Goal: Download file/media

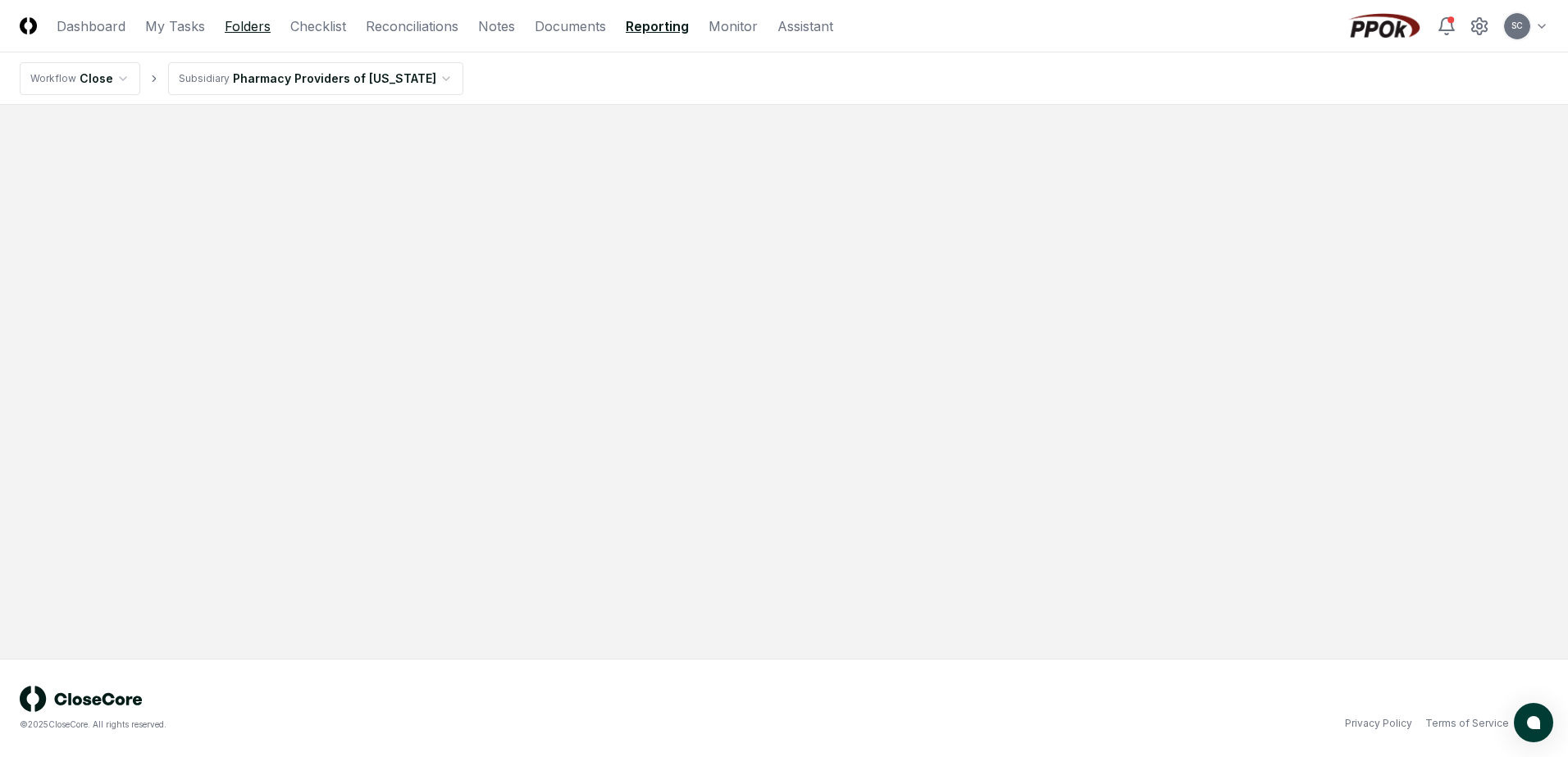
click at [259, 30] on link "Folders" at bounding box center [247, 27] width 46 height 20
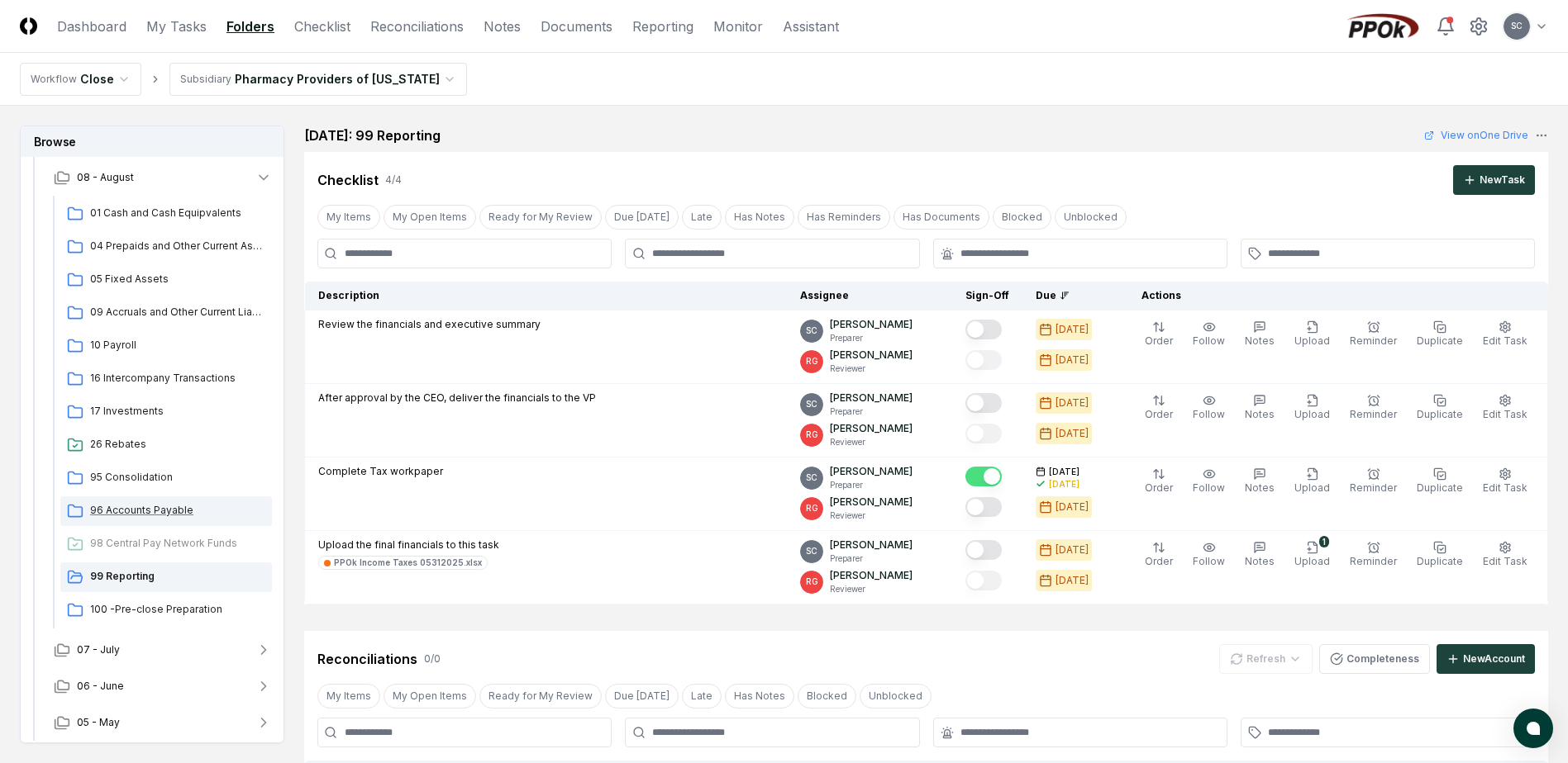
scroll to position [145, 0]
click at [111, 646] on span "07 - July" at bounding box center [98, 649] width 43 height 15
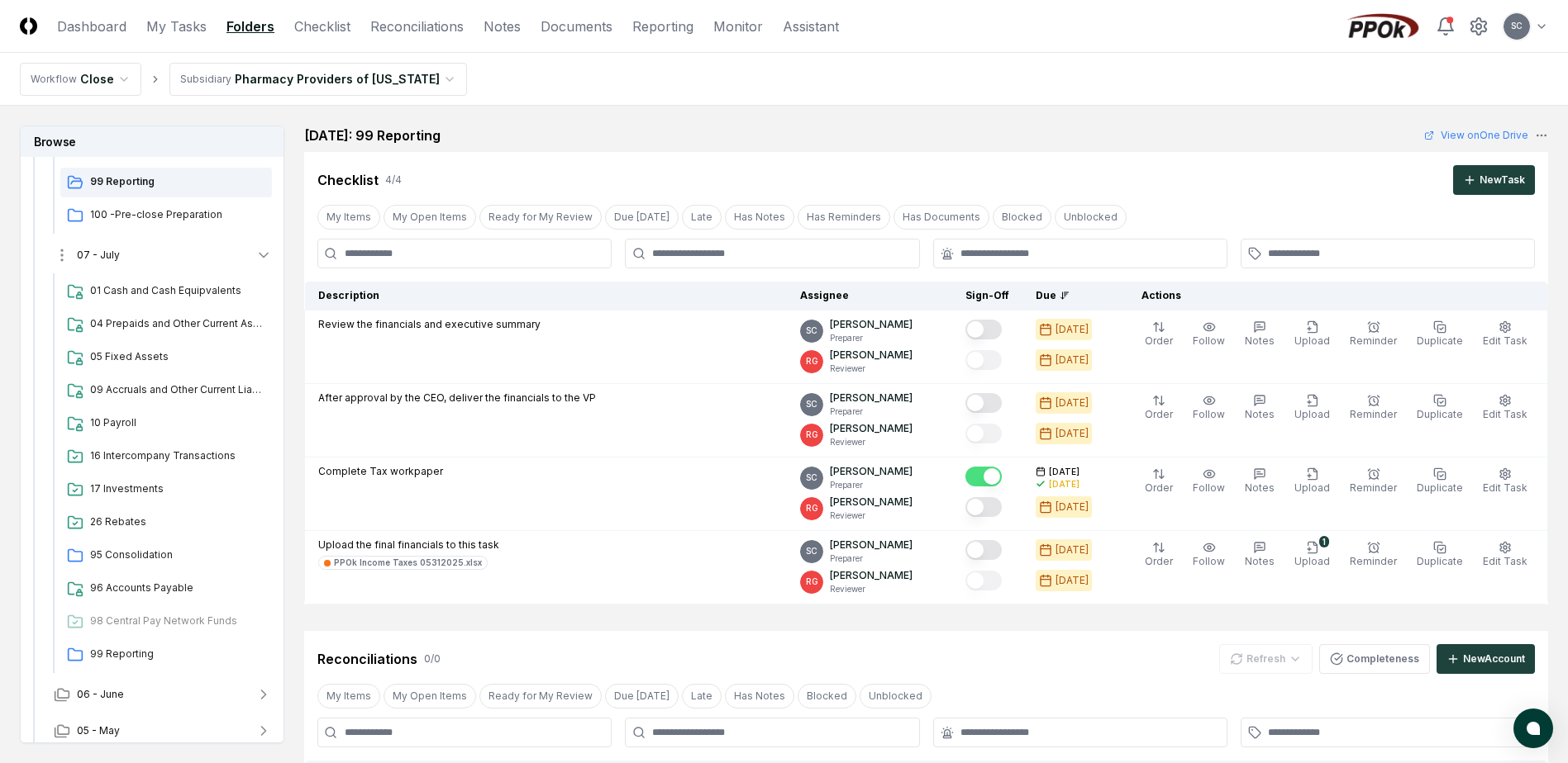
scroll to position [548, 0]
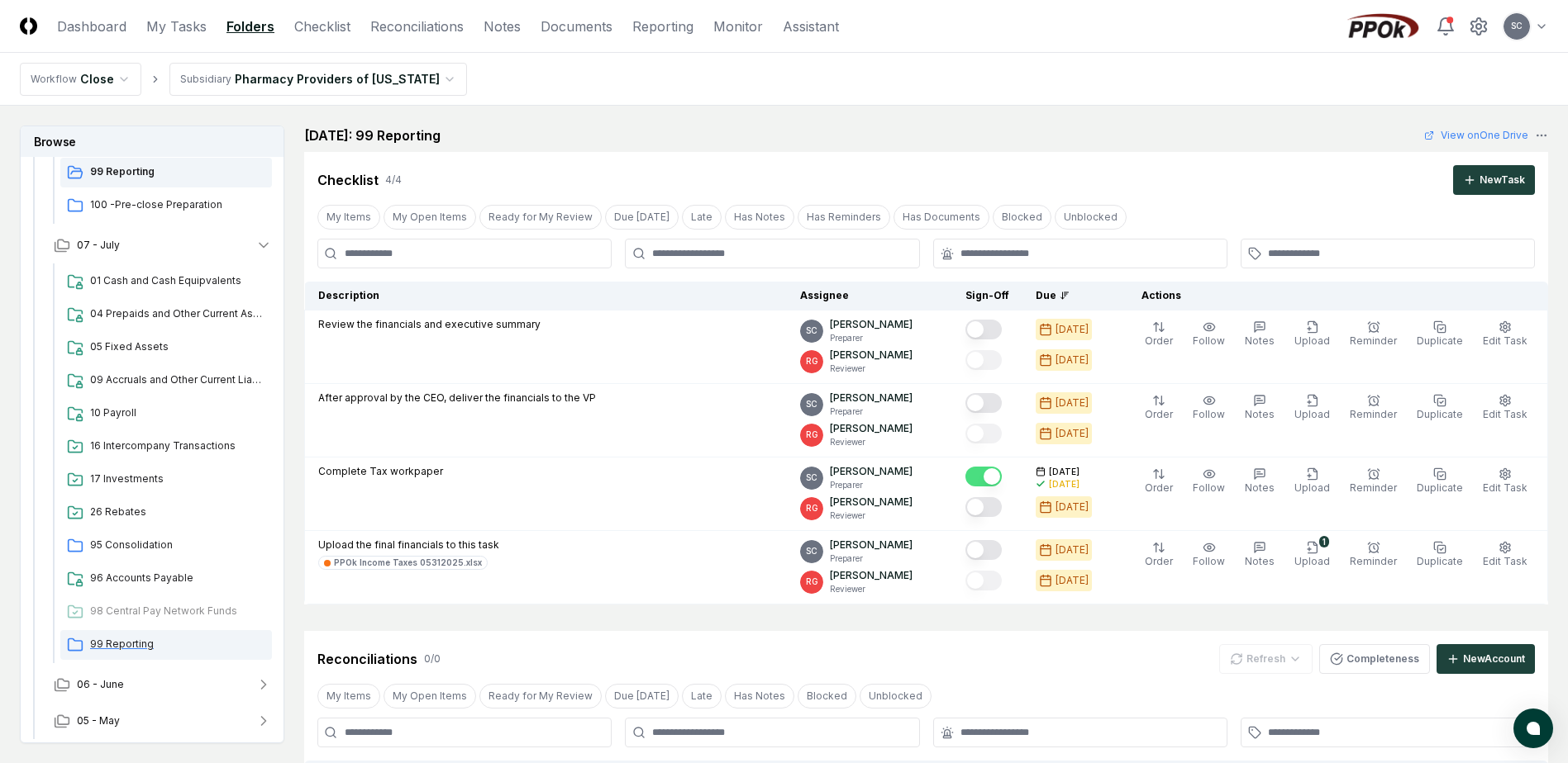
click at [127, 645] on span "99 Reporting" at bounding box center [177, 645] width 175 height 15
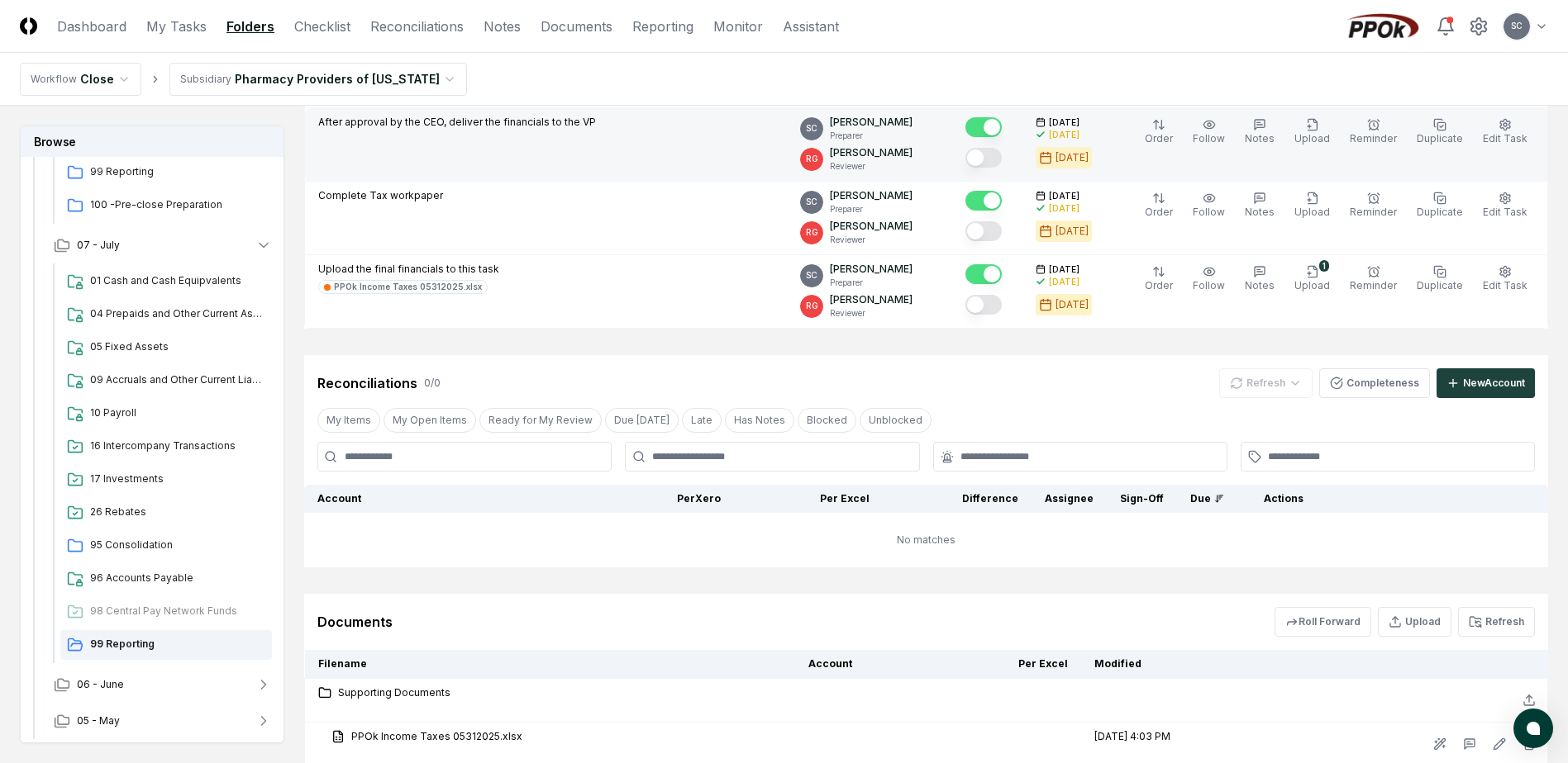
scroll to position [398, 0]
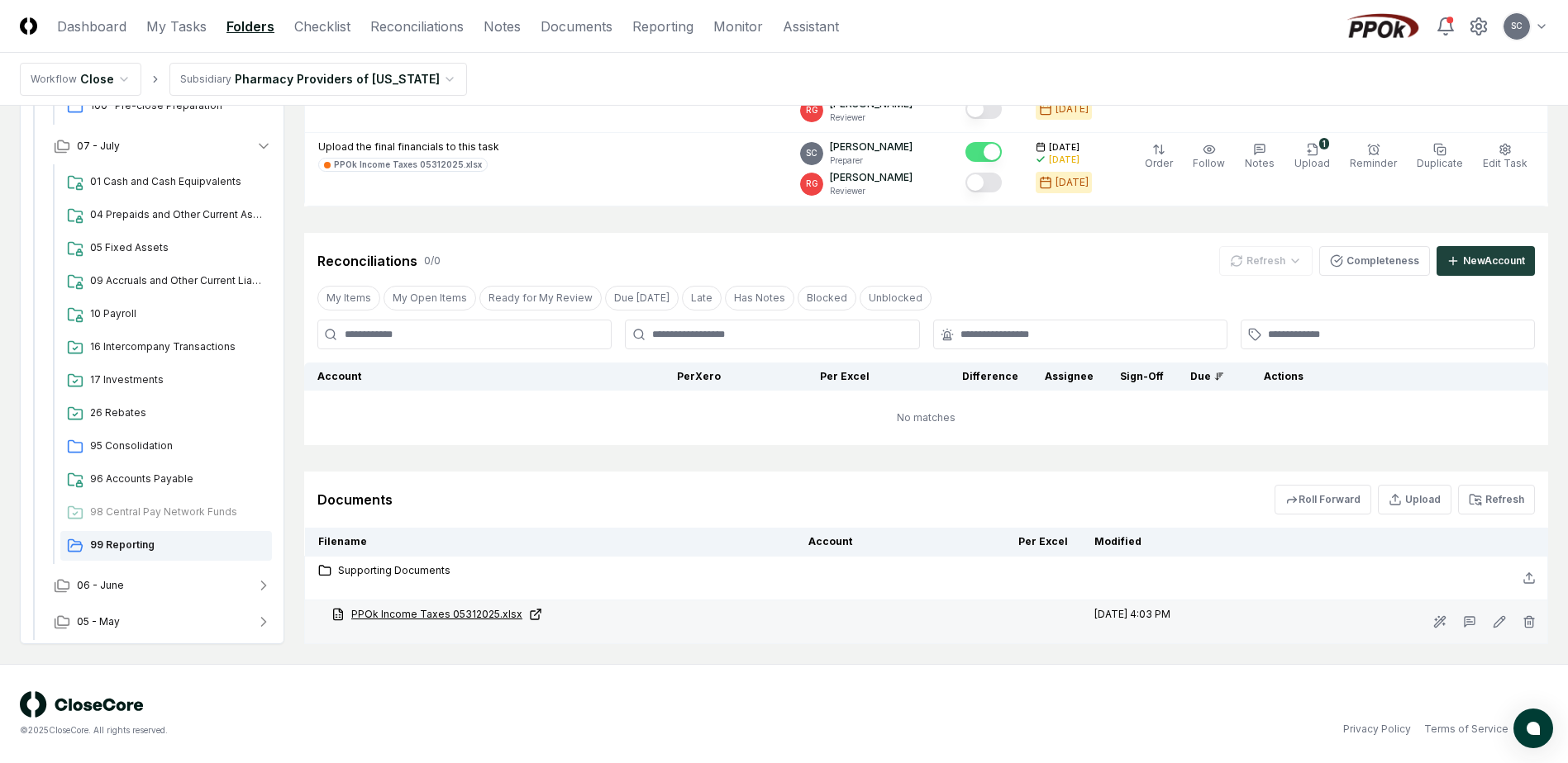
click at [425, 610] on link "PPOk Income Taxes 05312025.xlsx" at bounding box center [556, 615] width 451 height 15
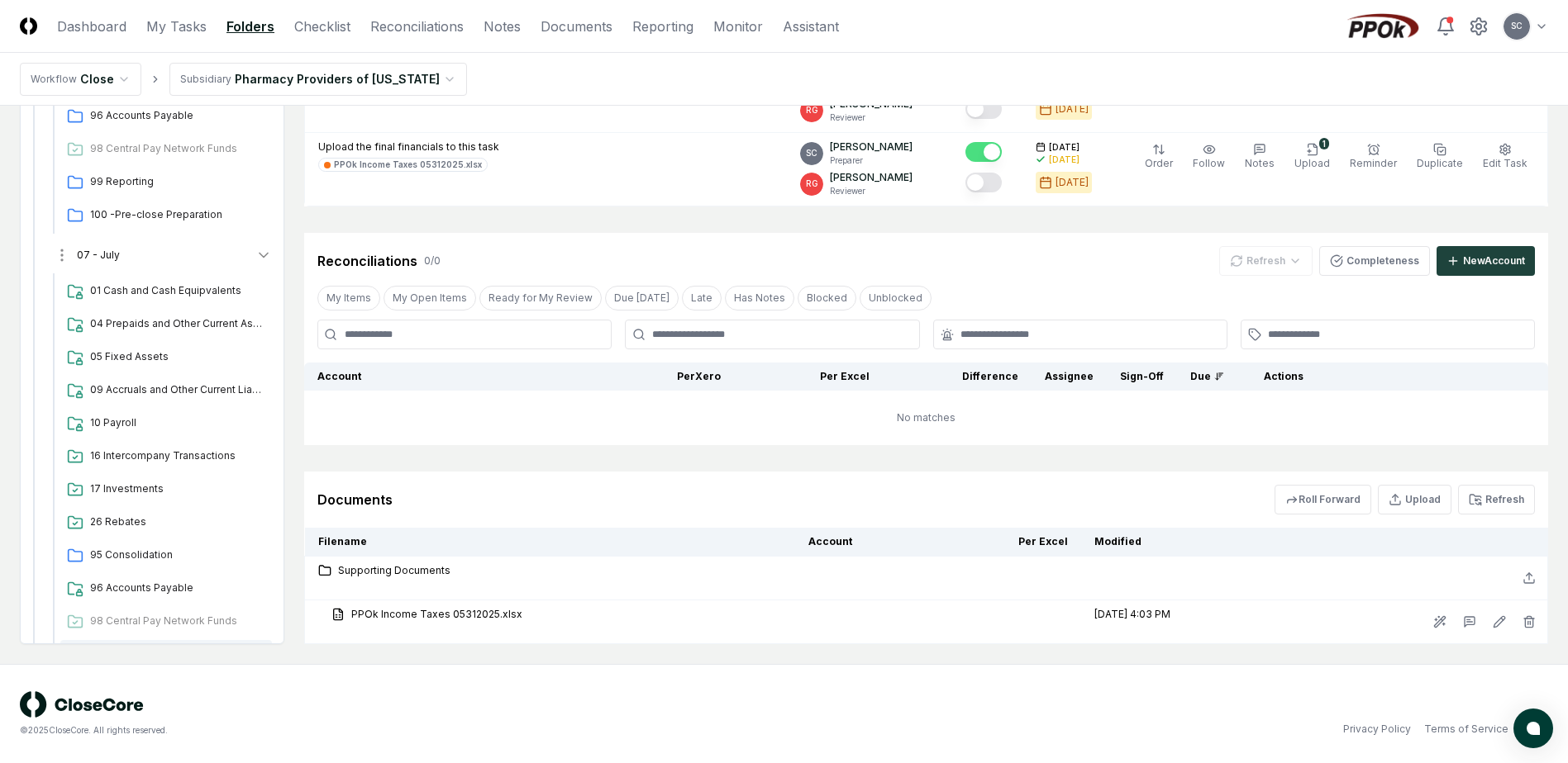
scroll to position [466, 0]
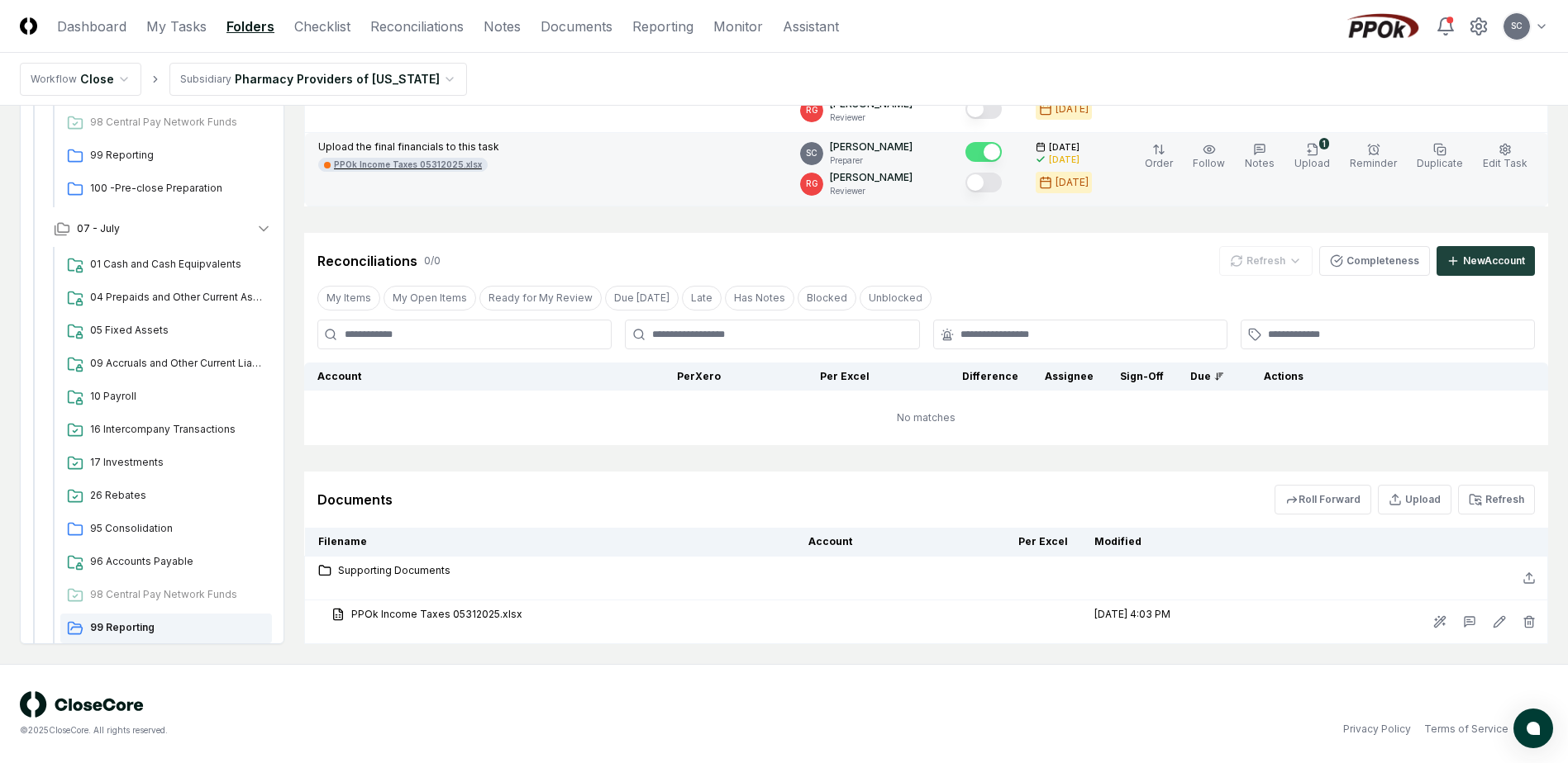
click at [421, 165] on div "PPOk Income Taxes 05312025.xlsx" at bounding box center [408, 164] width 148 height 13
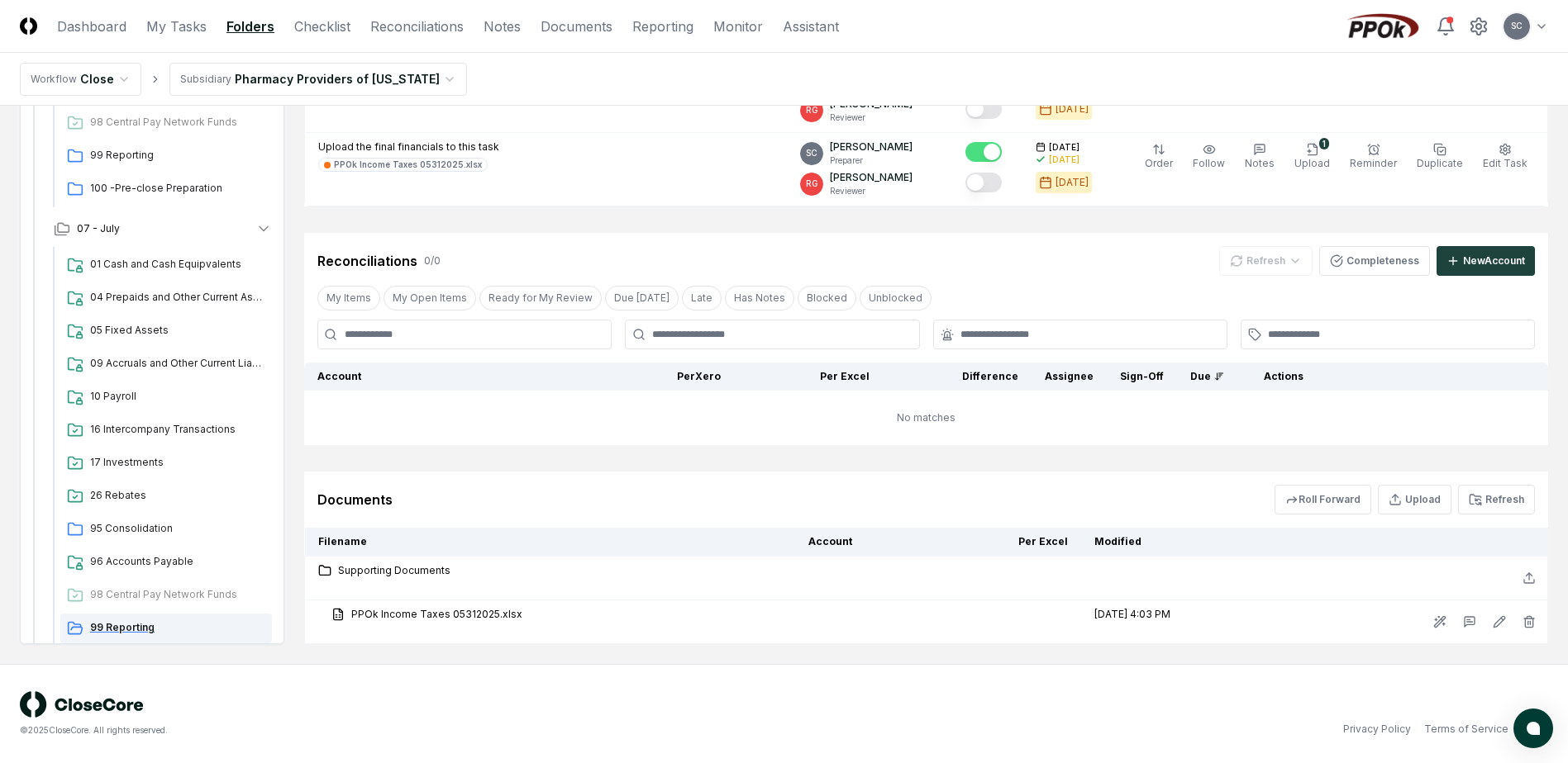
click at [135, 631] on span "99 Reporting" at bounding box center [177, 628] width 175 height 15
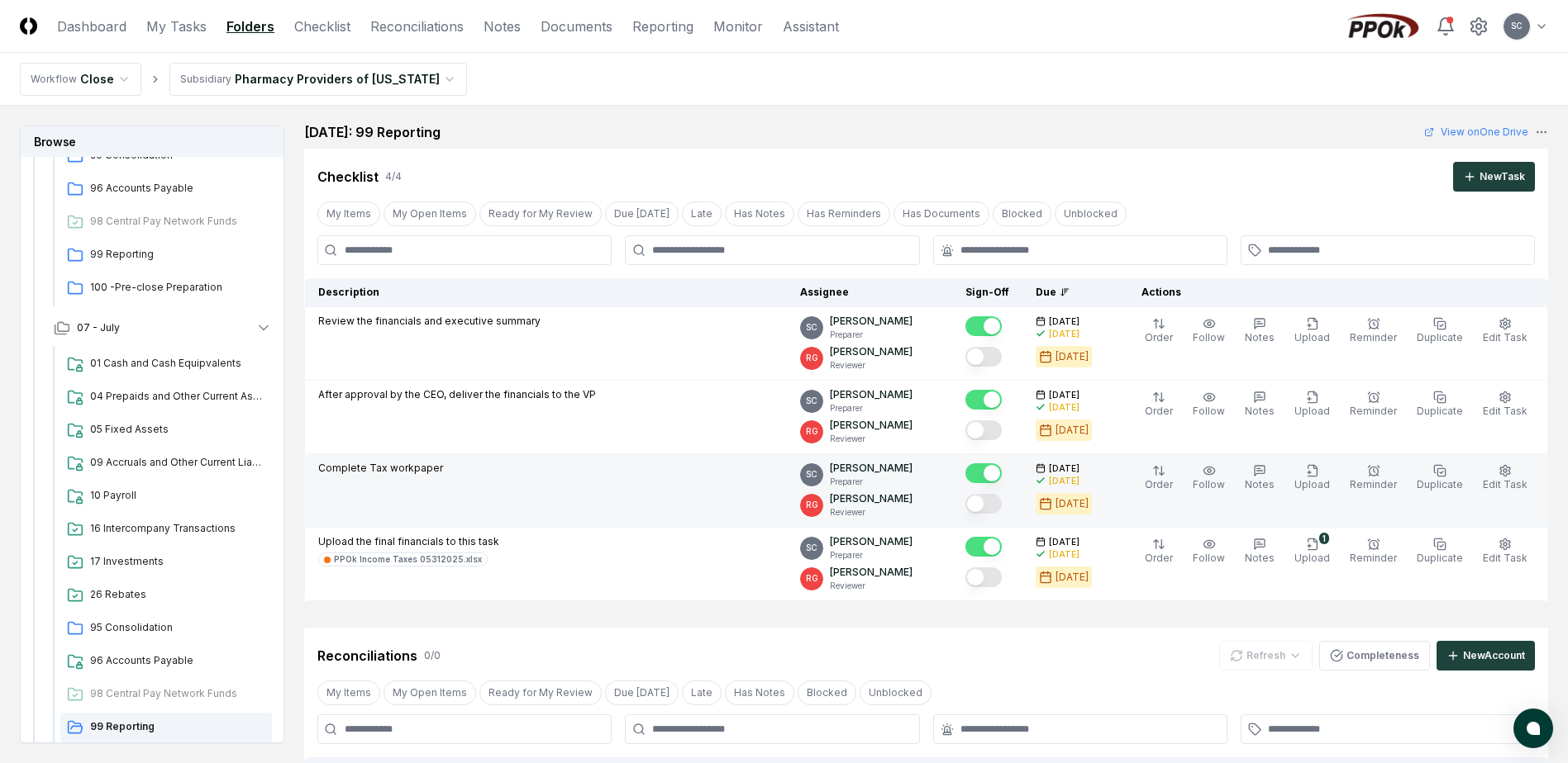
scroll to position [398, 0]
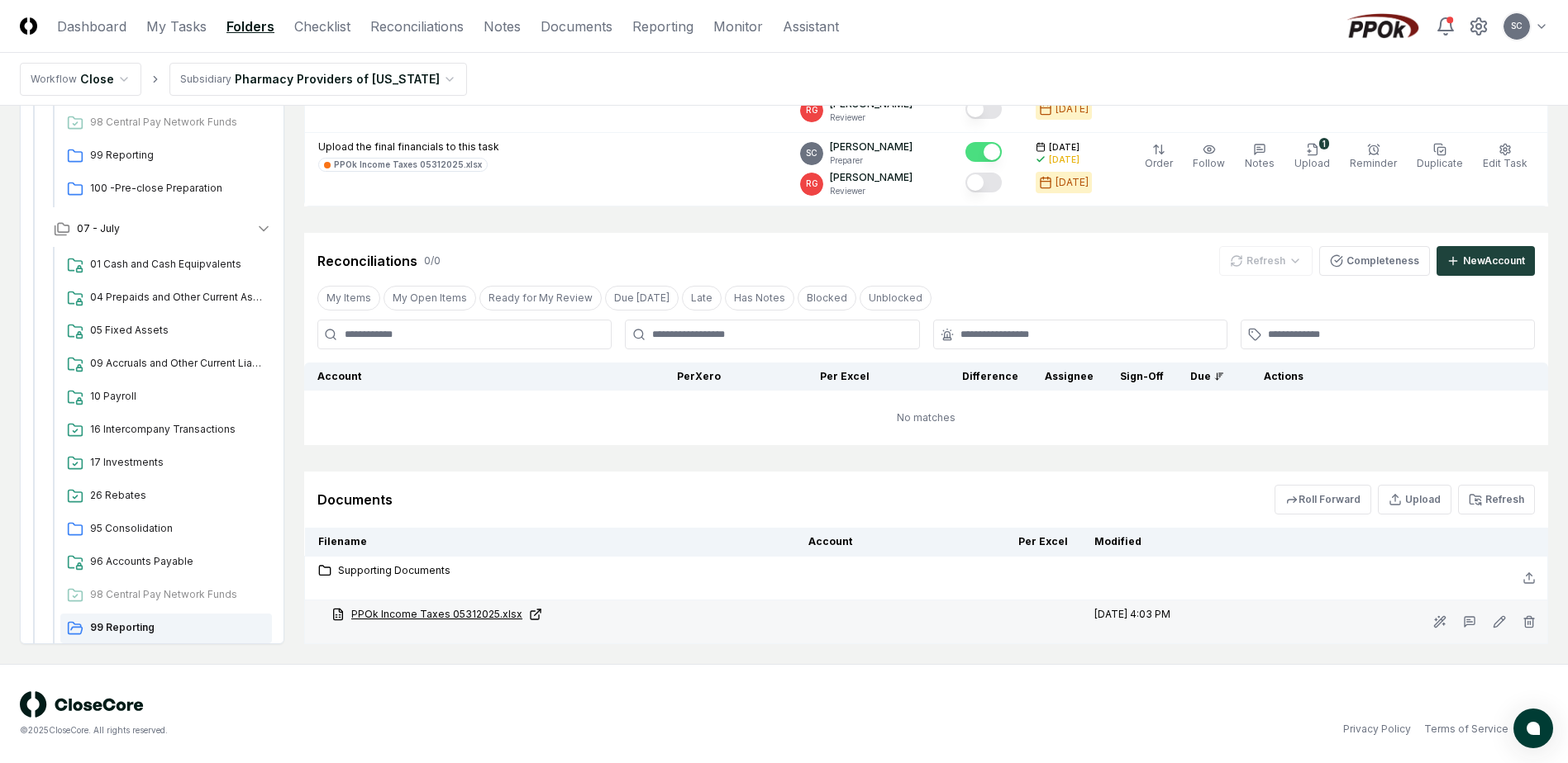
click at [383, 617] on link "PPOk Income Taxes 05312025.xlsx" at bounding box center [556, 615] width 451 height 15
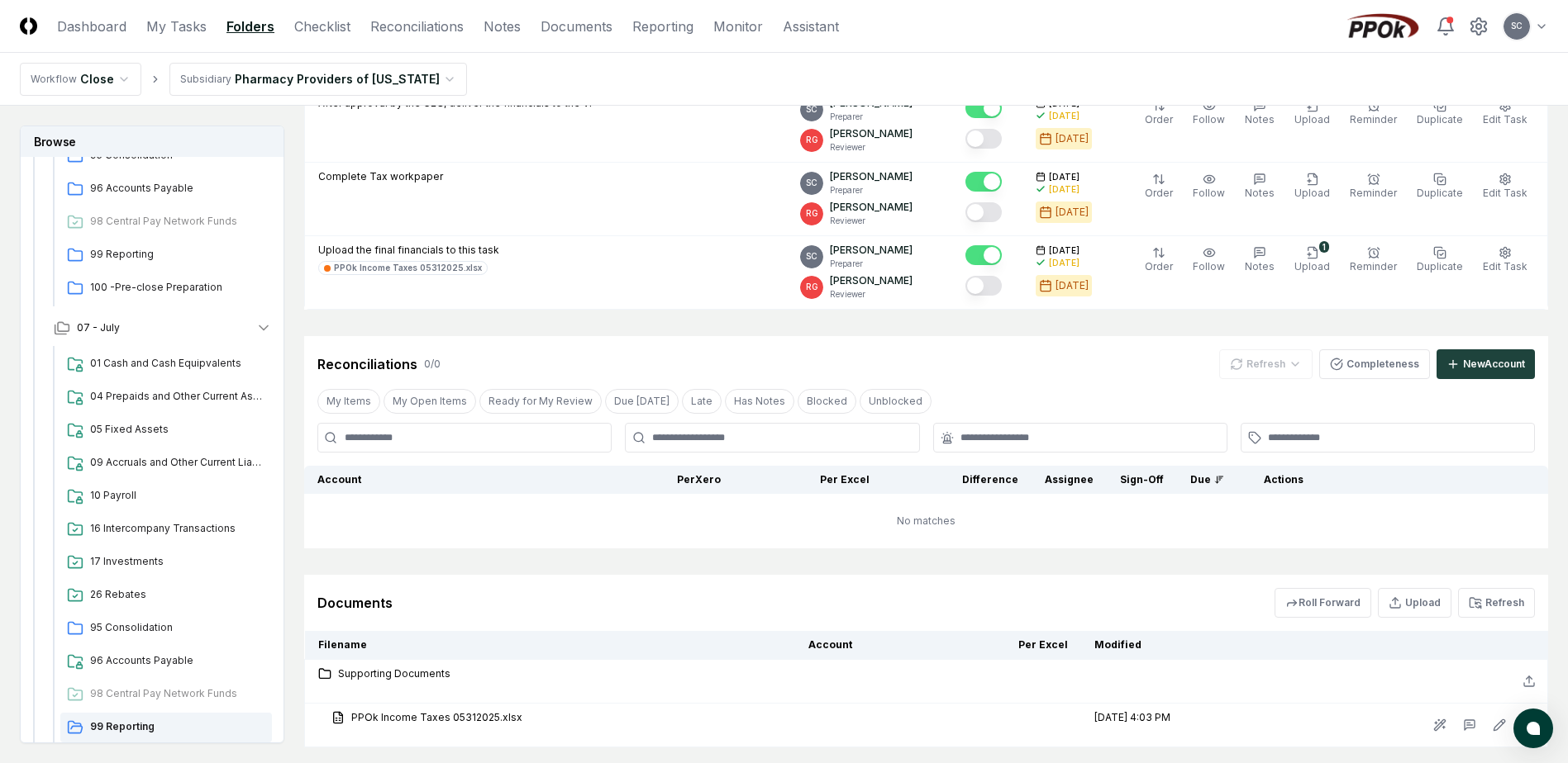
scroll to position [150, 0]
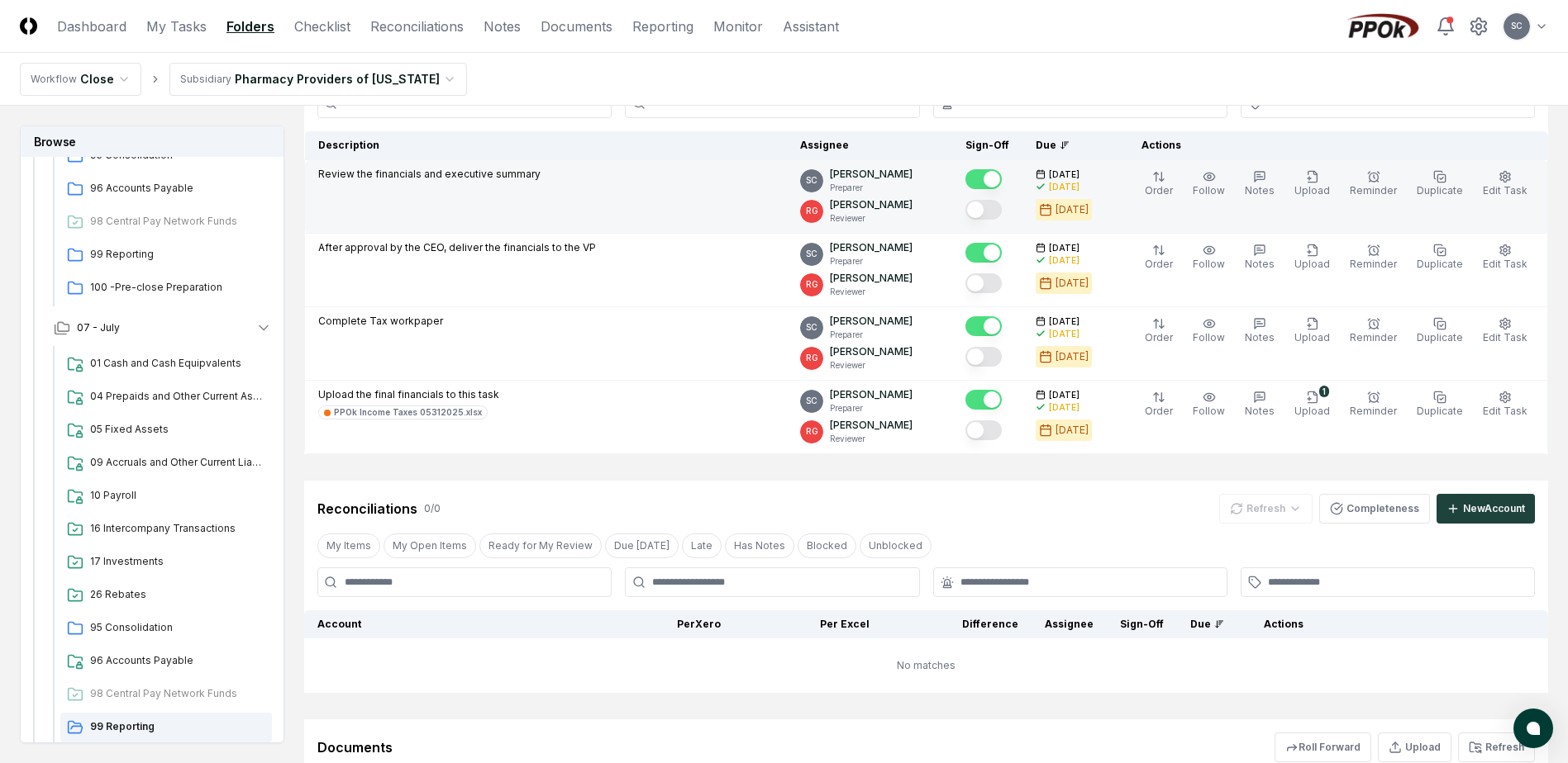
click at [602, 161] on td "Review the financials and executive summary" at bounding box center [546, 197] width 482 height 74
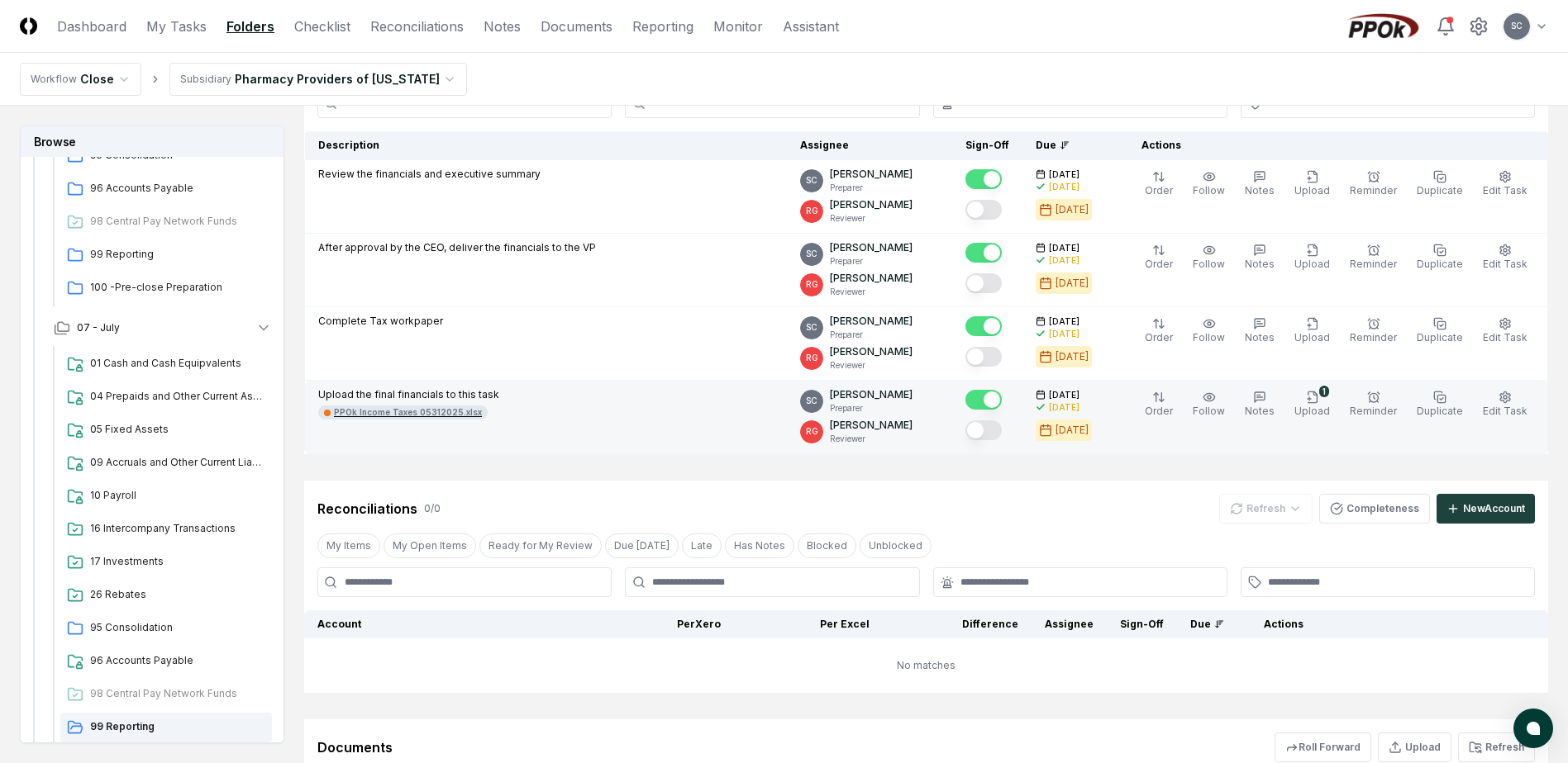
click at [394, 411] on div "PPOk Income Taxes 05312025.xlsx" at bounding box center [408, 413] width 148 height 13
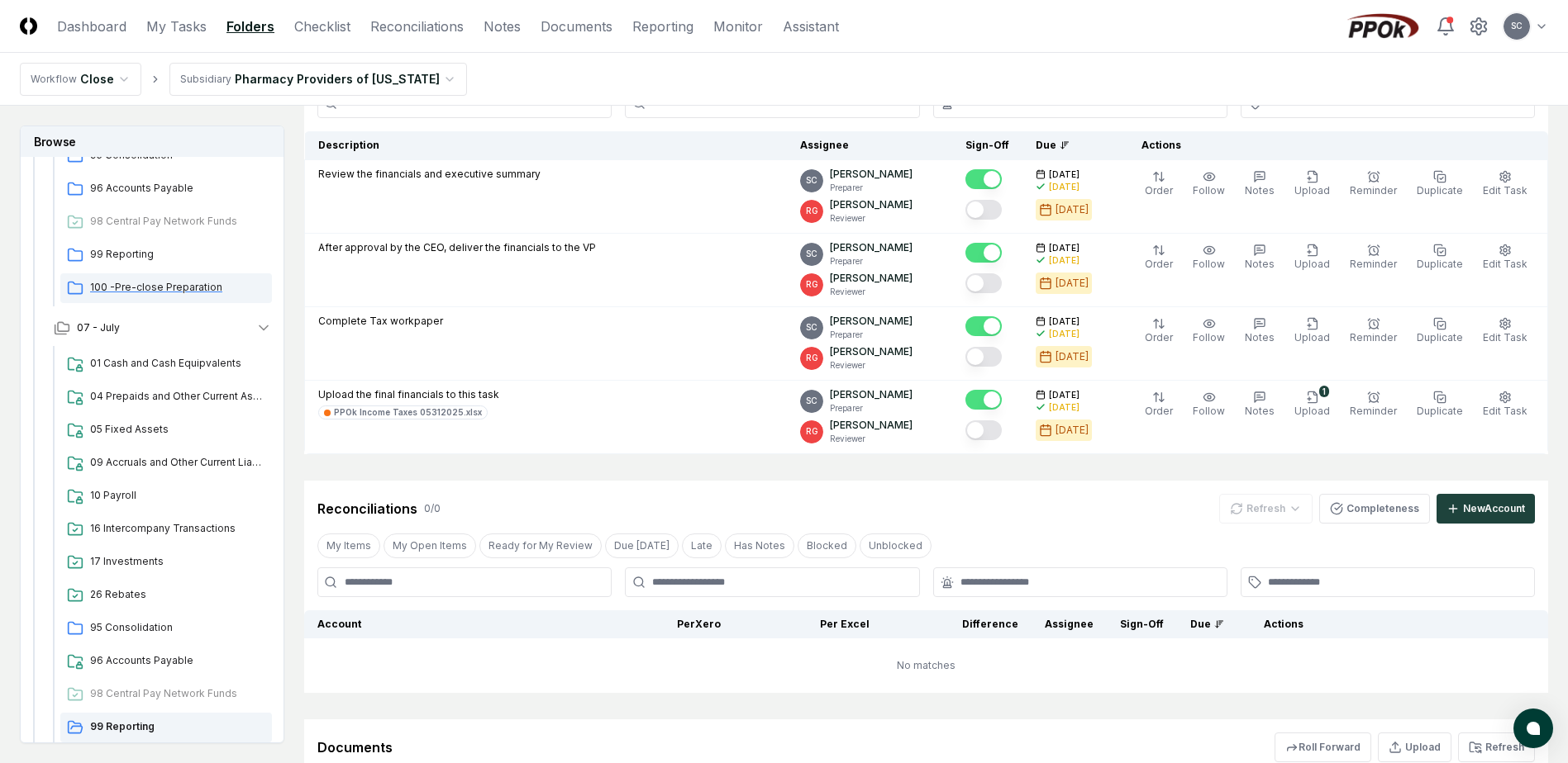
scroll to position [218, 0]
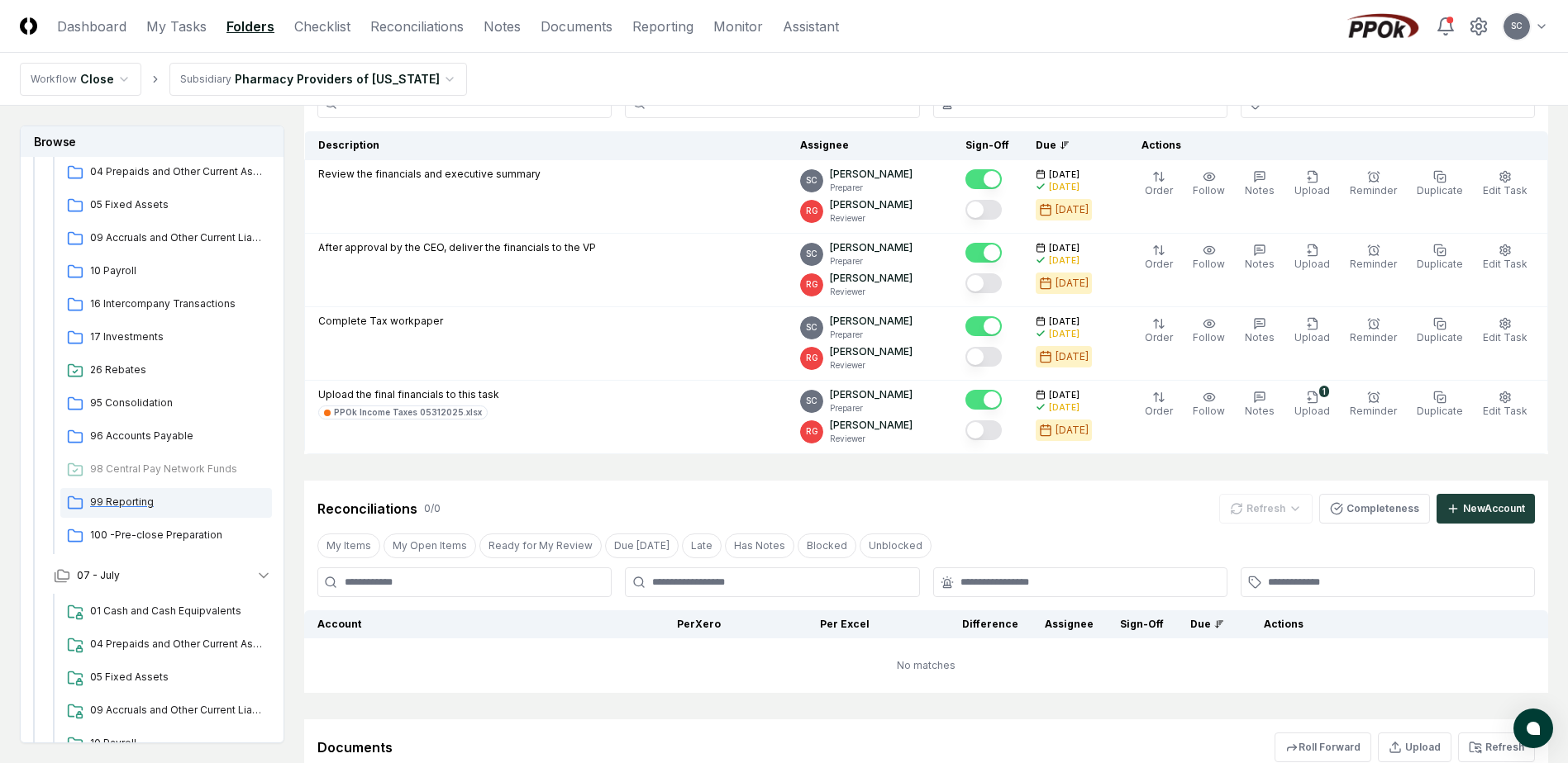
click at [122, 499] on span "99 Reporting" at bounding box center [177, 502] width 175 height 15
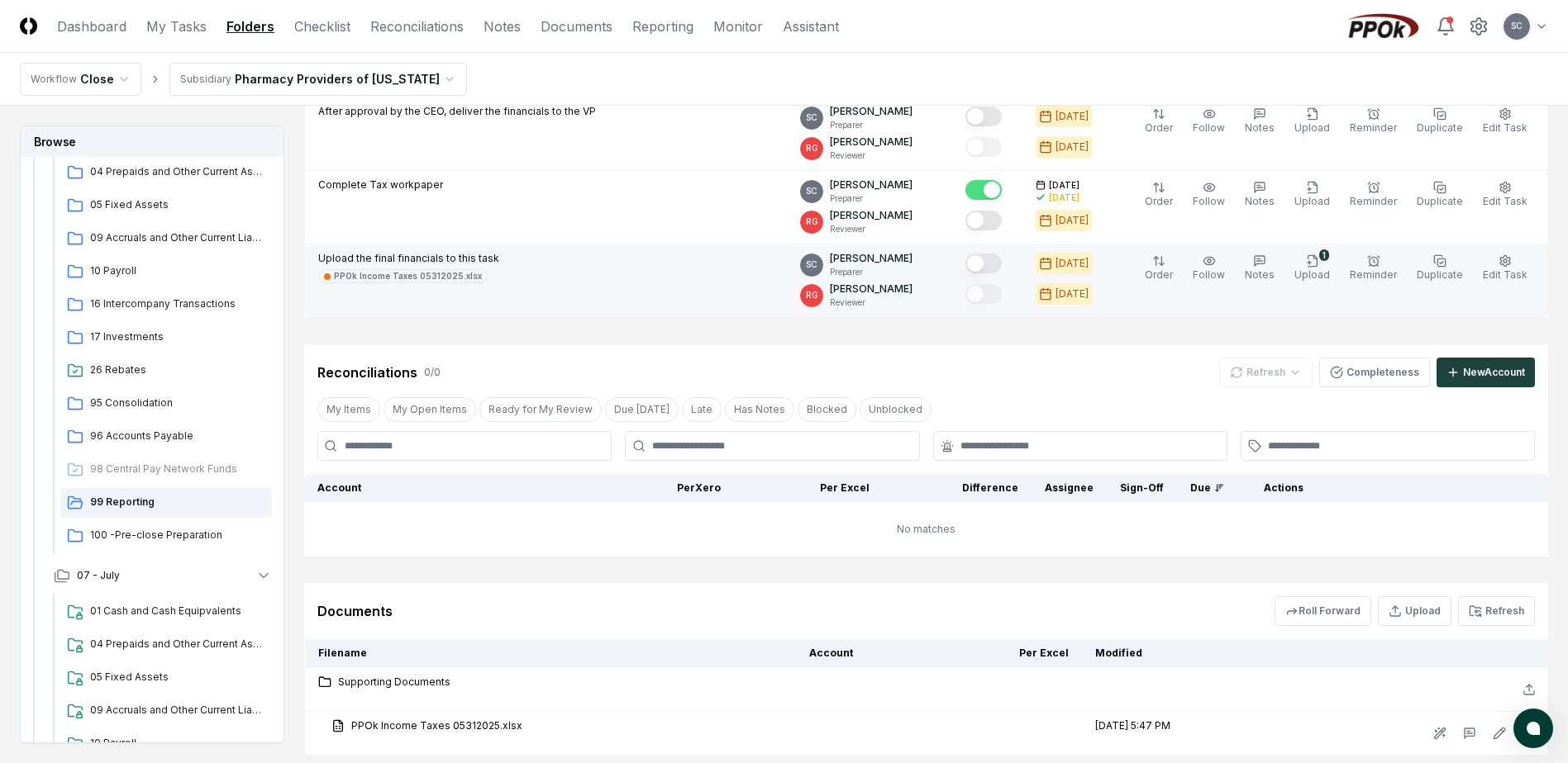
scroll to position [330, 0]
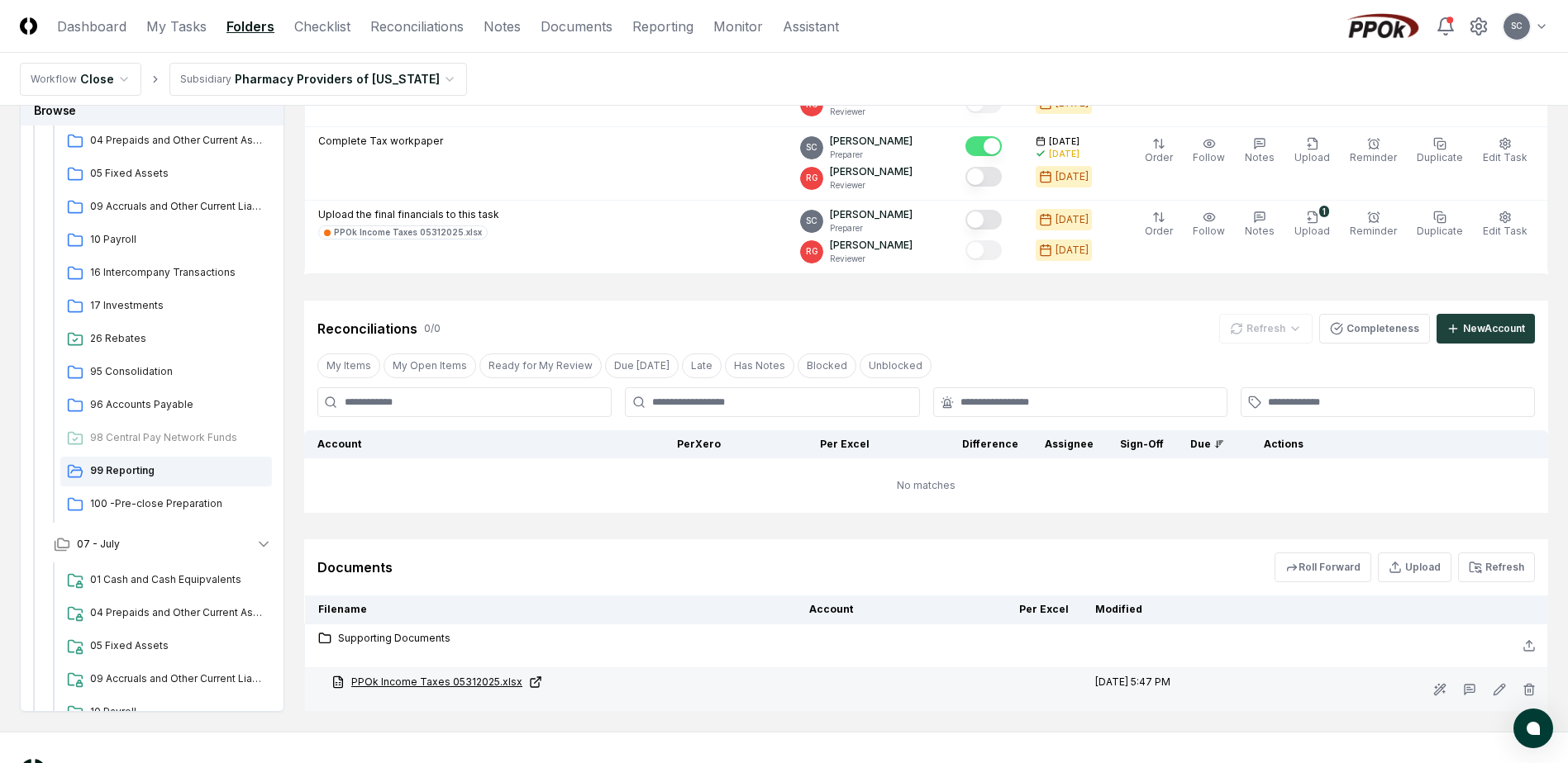
click at [482, 681] on link "PPOk Income Taxes 05312025.xlsx" at bounding box center [557, 683] width 451 height 15
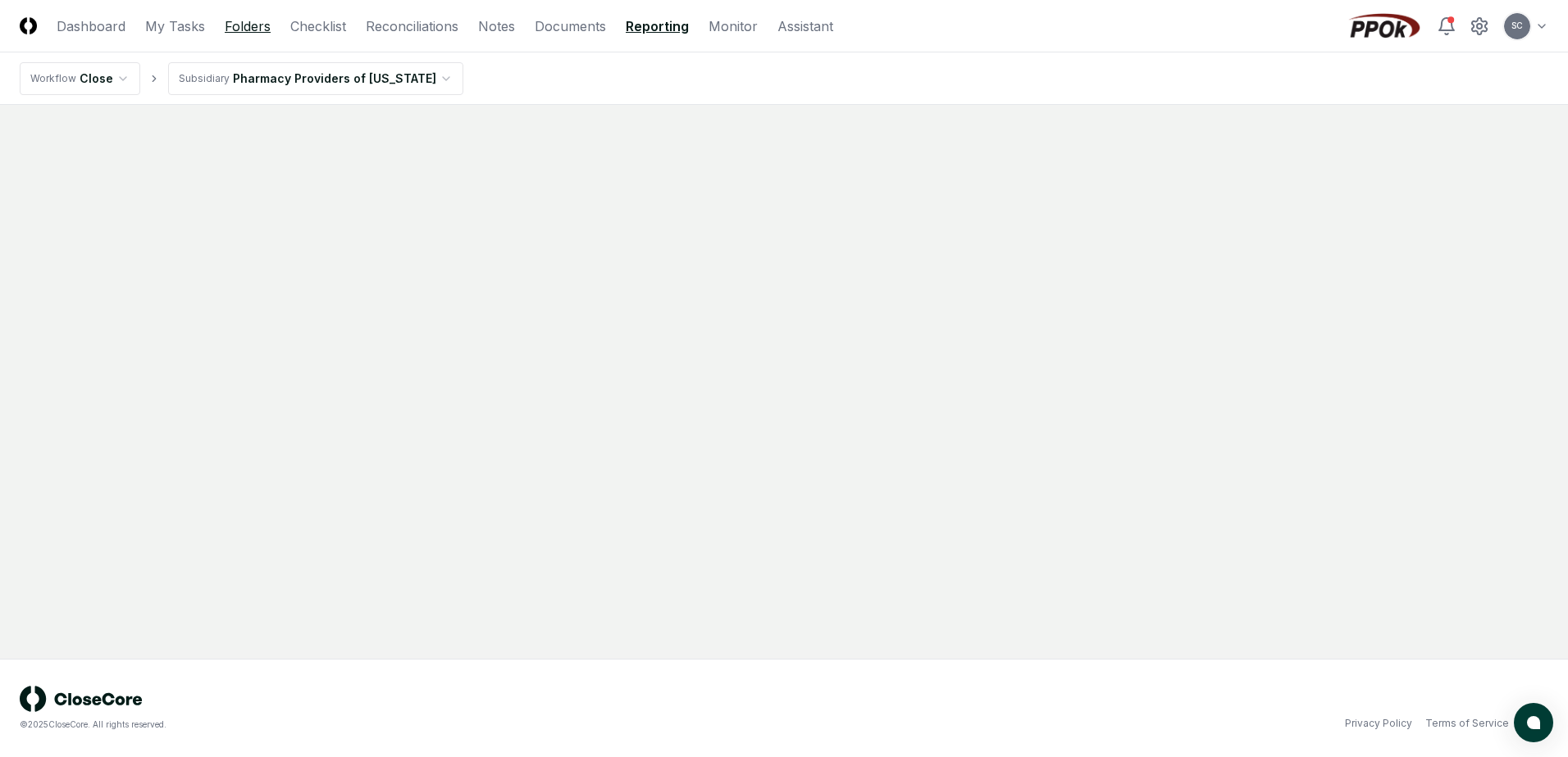
click at [245, 24] on link "Folders" at bounding box center [247, 27] width 46 height 20
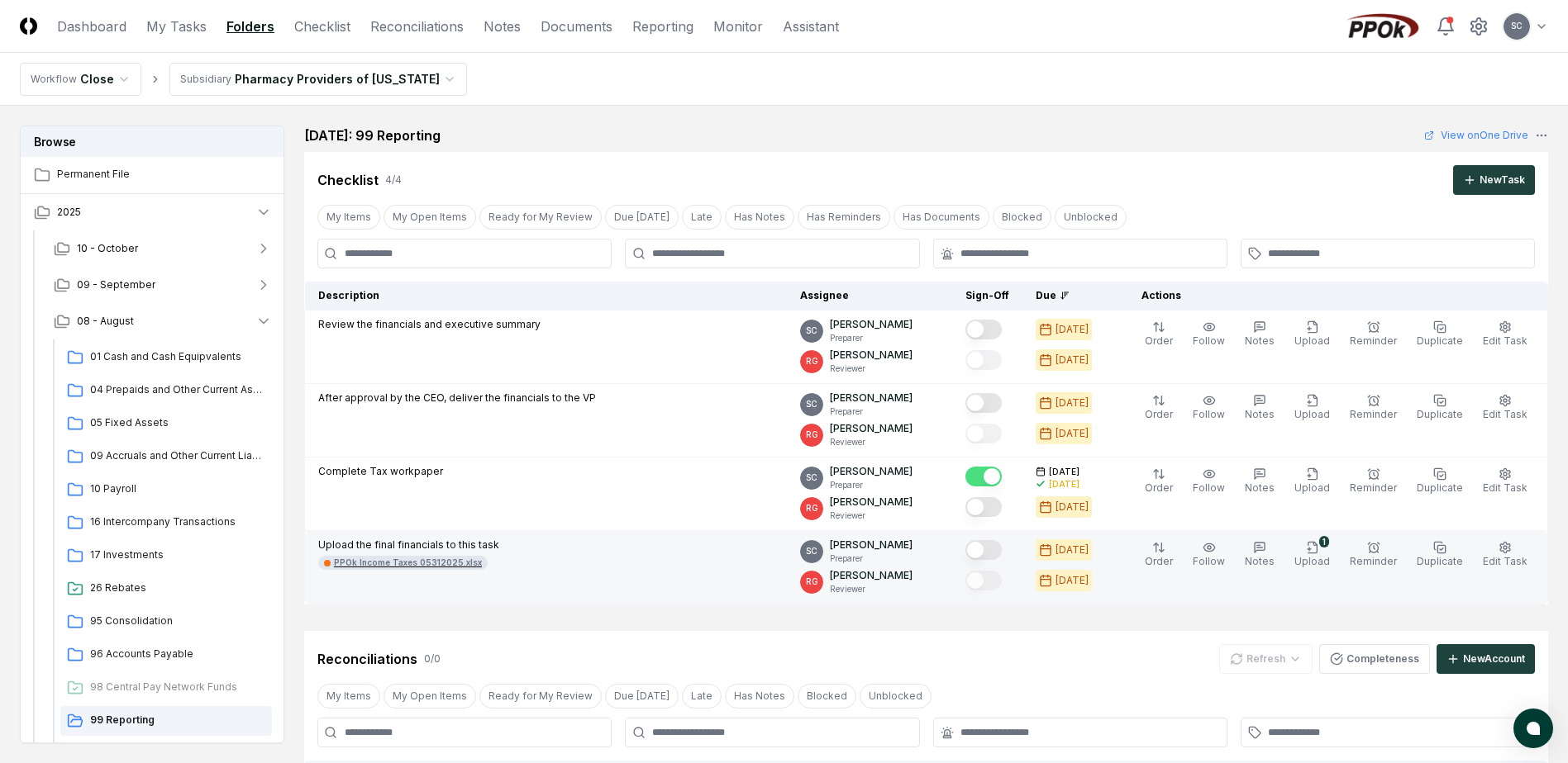
click at [406, 559] on div "PPOk Income Taxes 05312025.xlsx" at bounding box center [408, 563] width 148 height 13
